Goal: Task Accomplishment & Management: Manage account settings

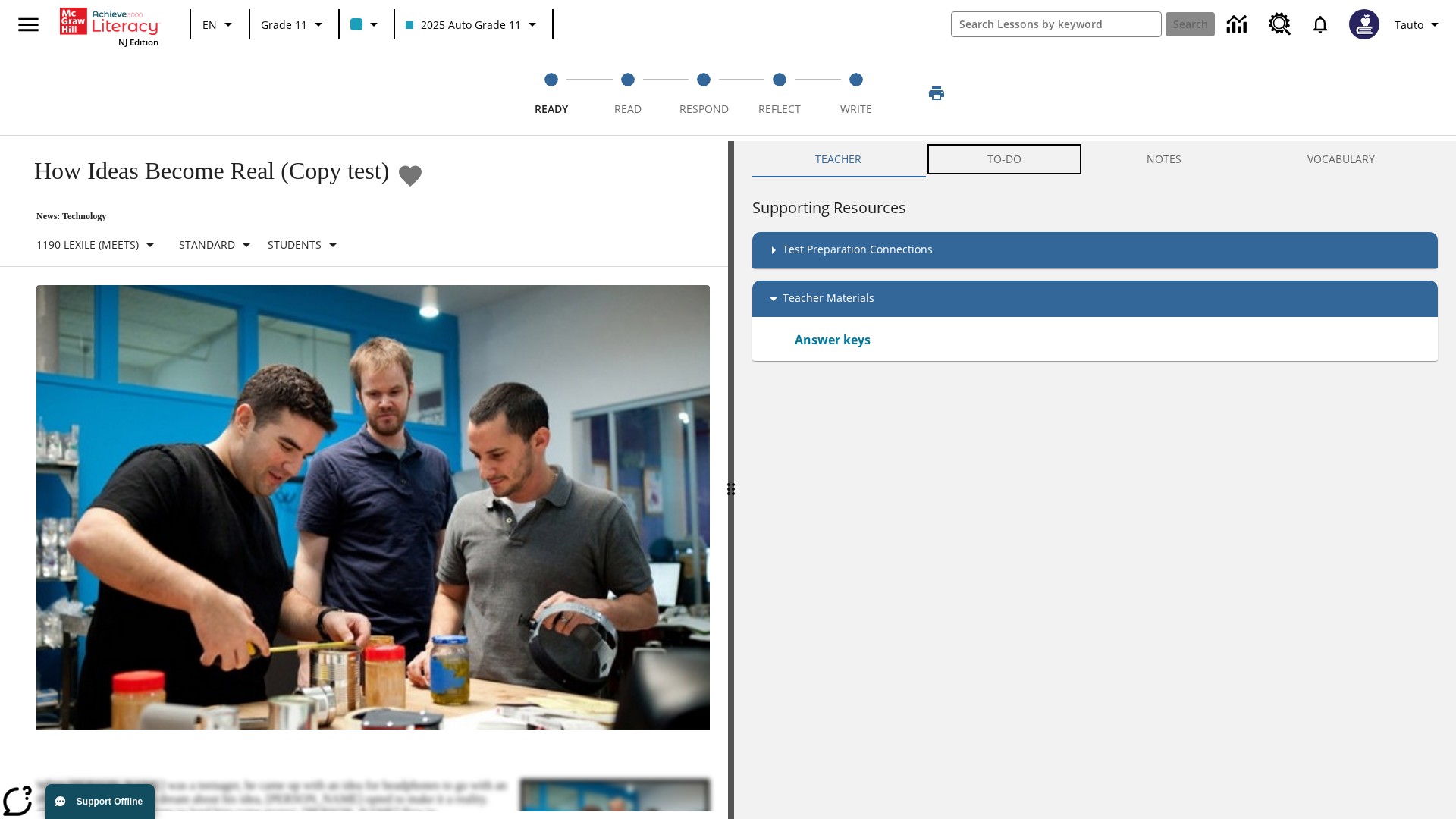
click at [1005, 159] on button "TO-DO" at bounding box center [1004, 159] width 160 height 36
